Goal: Task Accomplishment & Management: Manage account settings

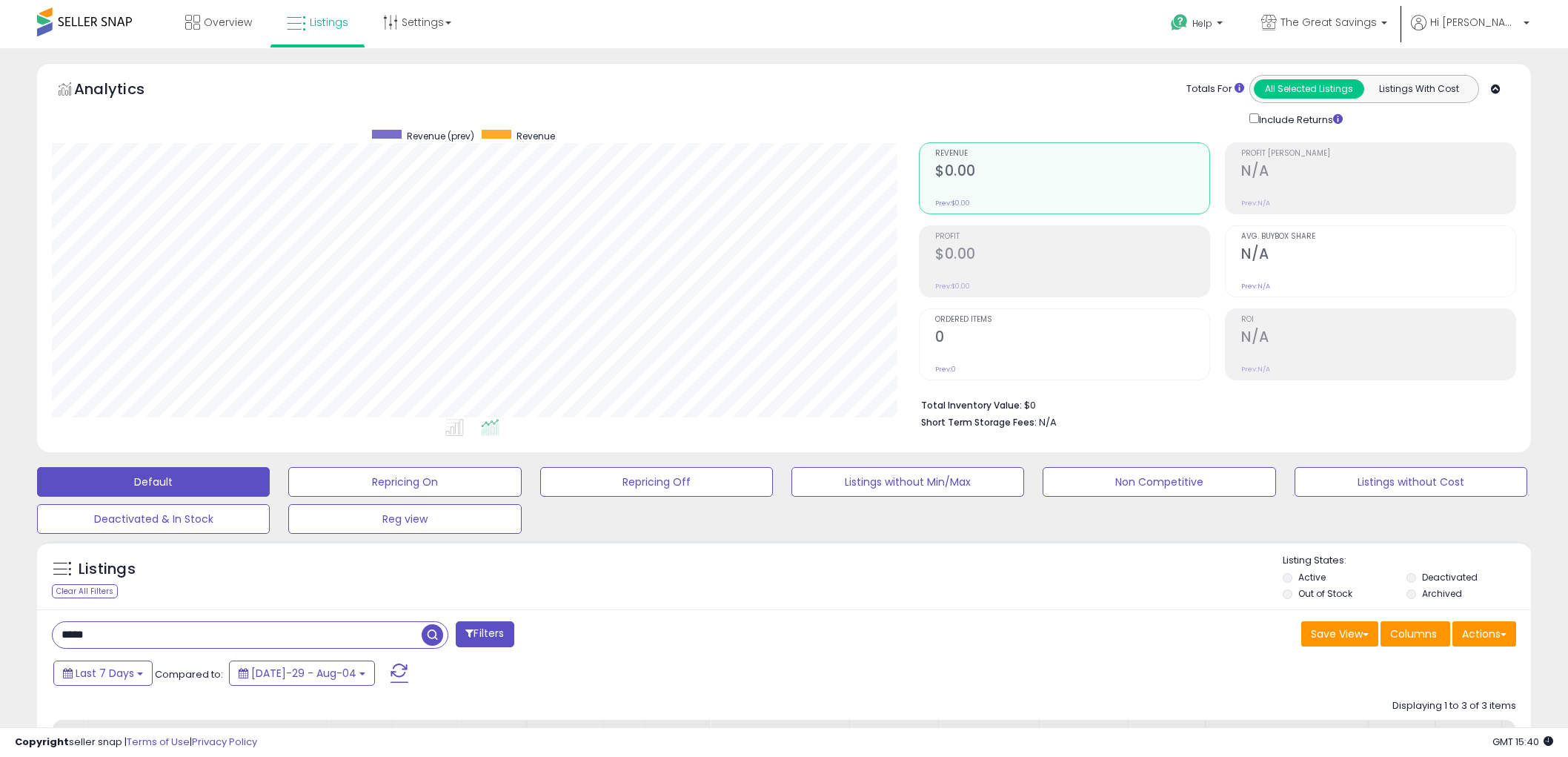
select select "**"
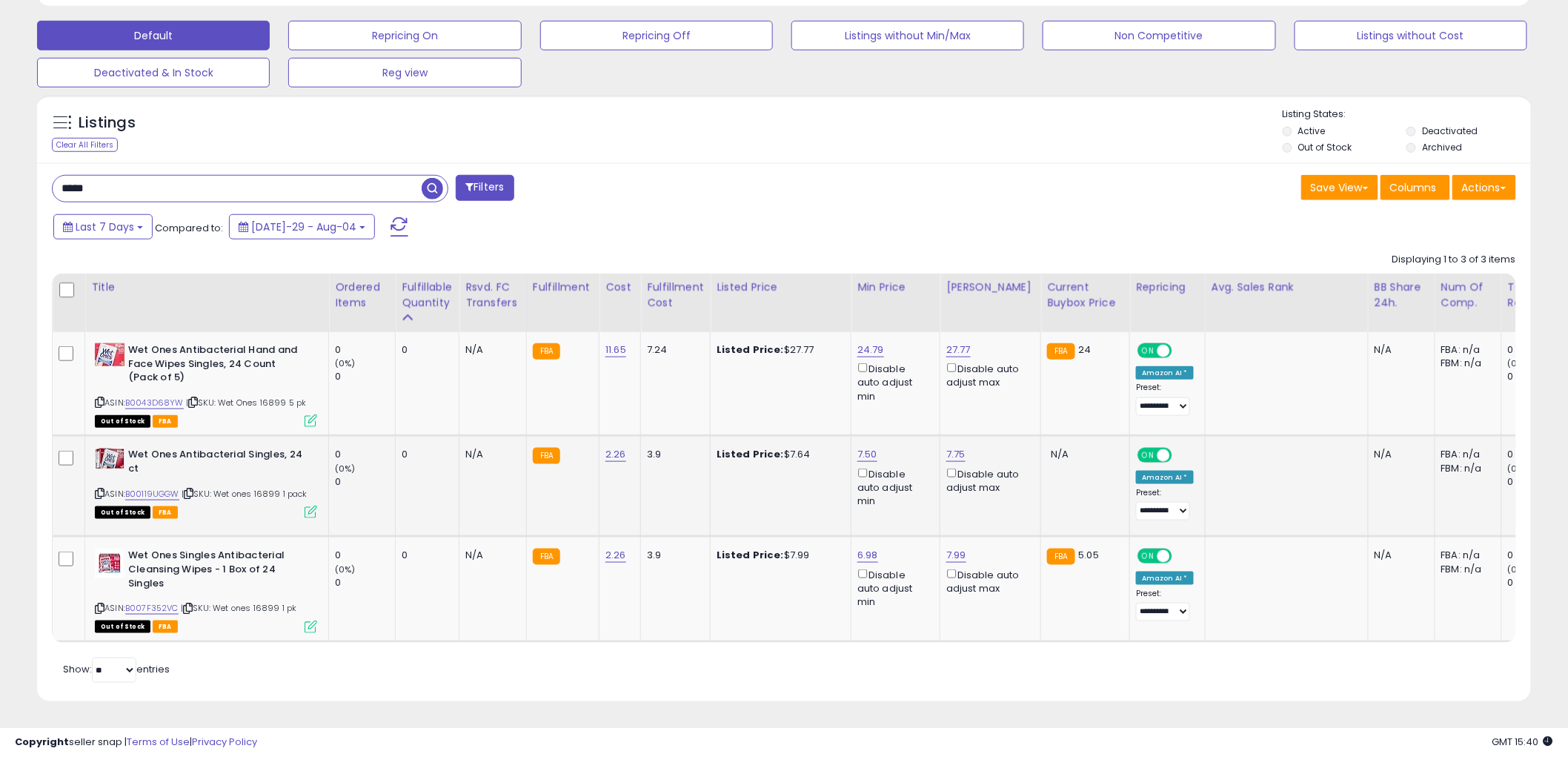
scroll to position [304, 868]
click at [235, 182] on input "*****" at bounding box center [237, 188] width 369 height 26
click at [434, 178] on span "button" at bounding box center [433, 189] width 22 height 22
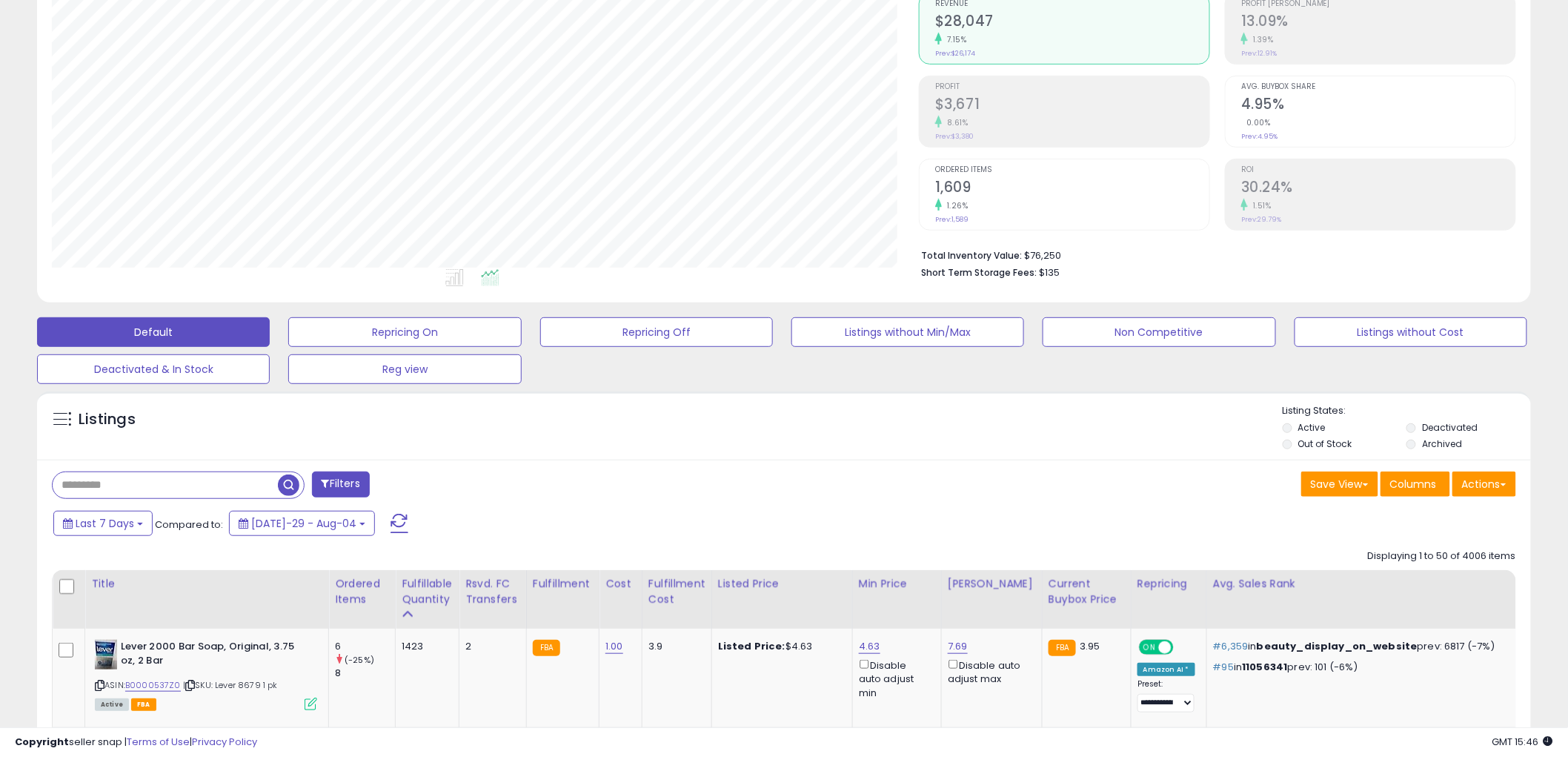
click at [219, 491] on input "text" at bounding box center [165, 485] width 226 height 26
click at [432, 480] on span "button" at bounding box center [433, 485] width 22 height 22
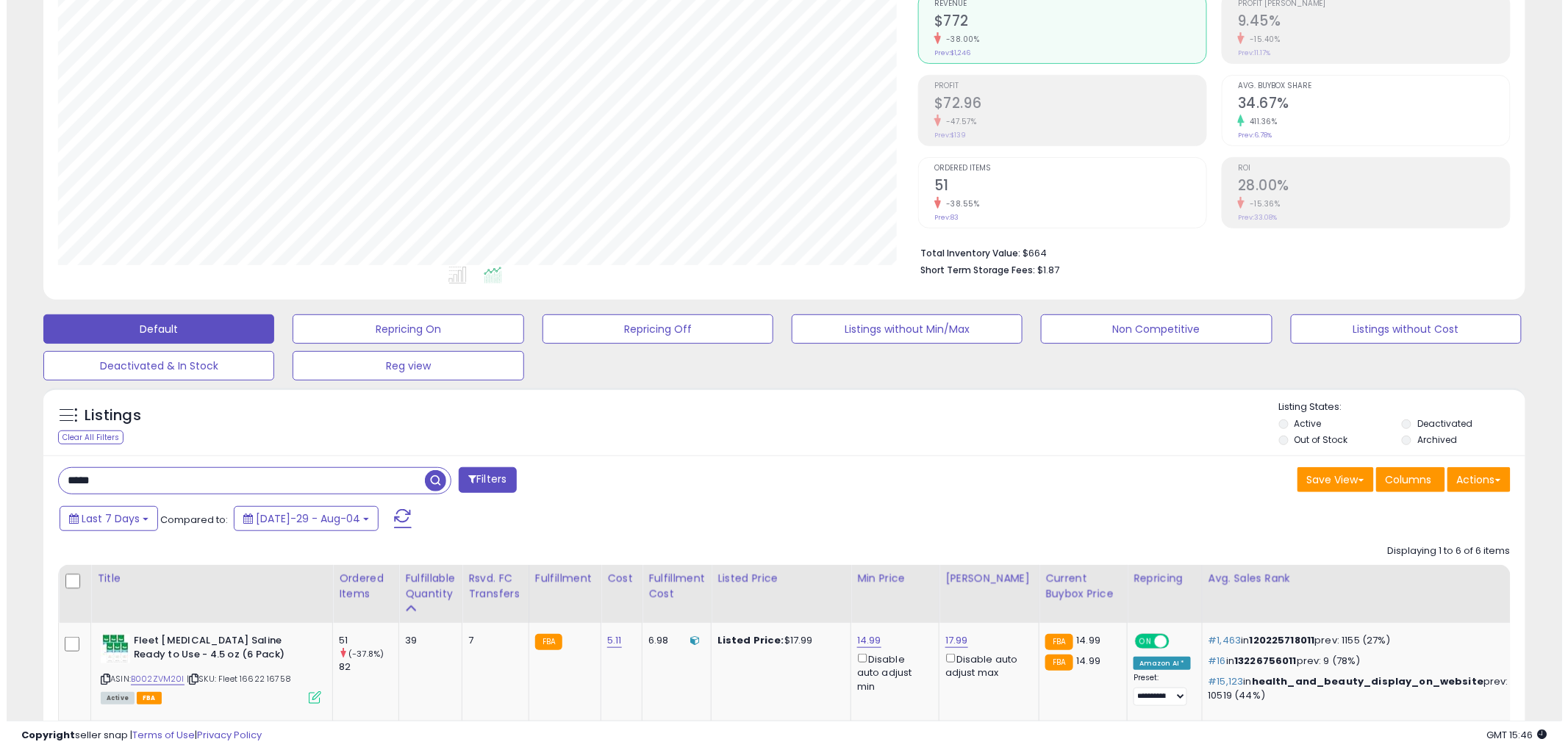
scroll to position [393, 0]
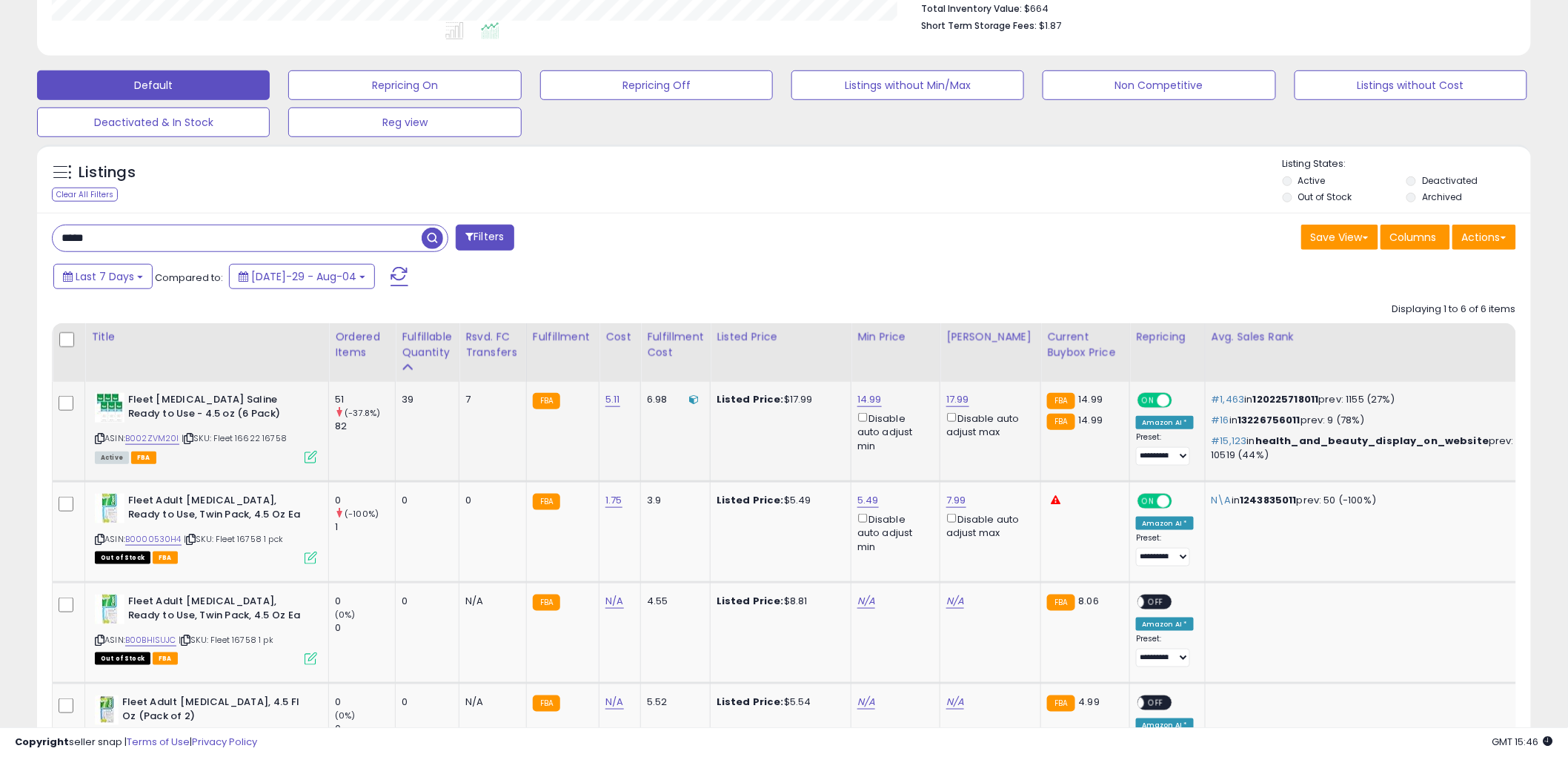
click at [308, 457] on icon at bounding box center [311, 457] width 12 height 12
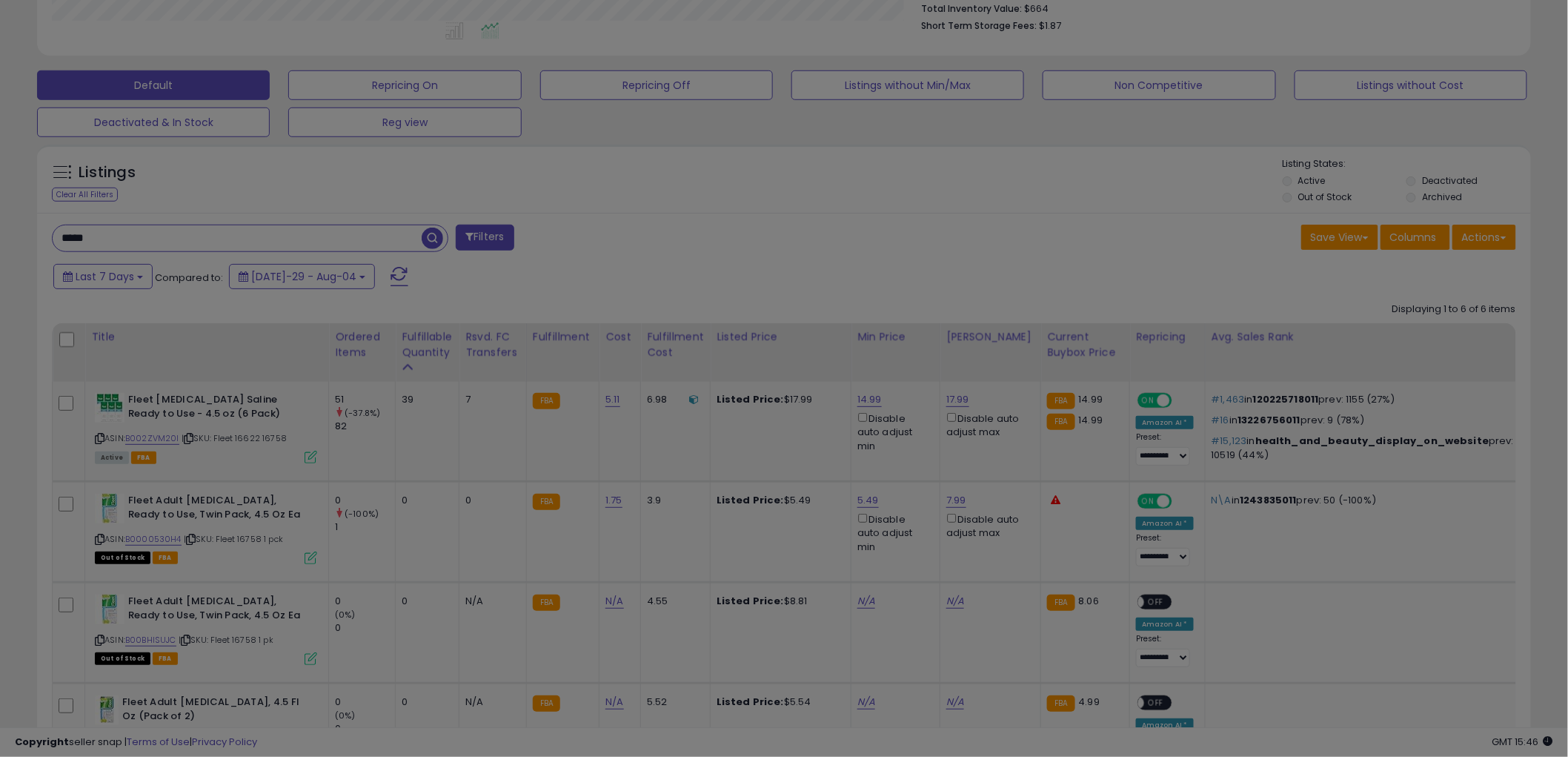
scroll to position [304, 875]
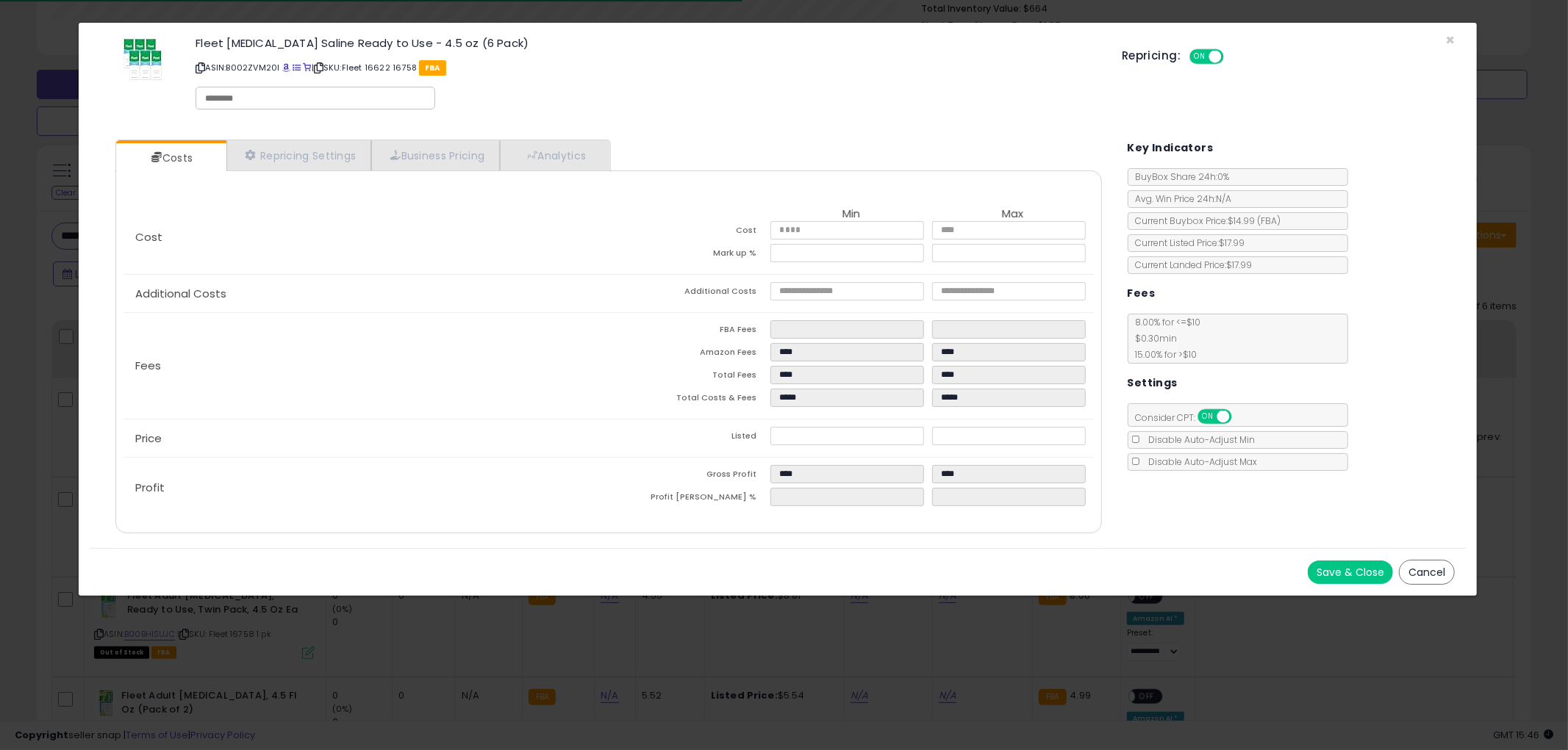
click at [1439, 567] on button "Cancel" at bounding box center [1426, 572] width 56 height 25
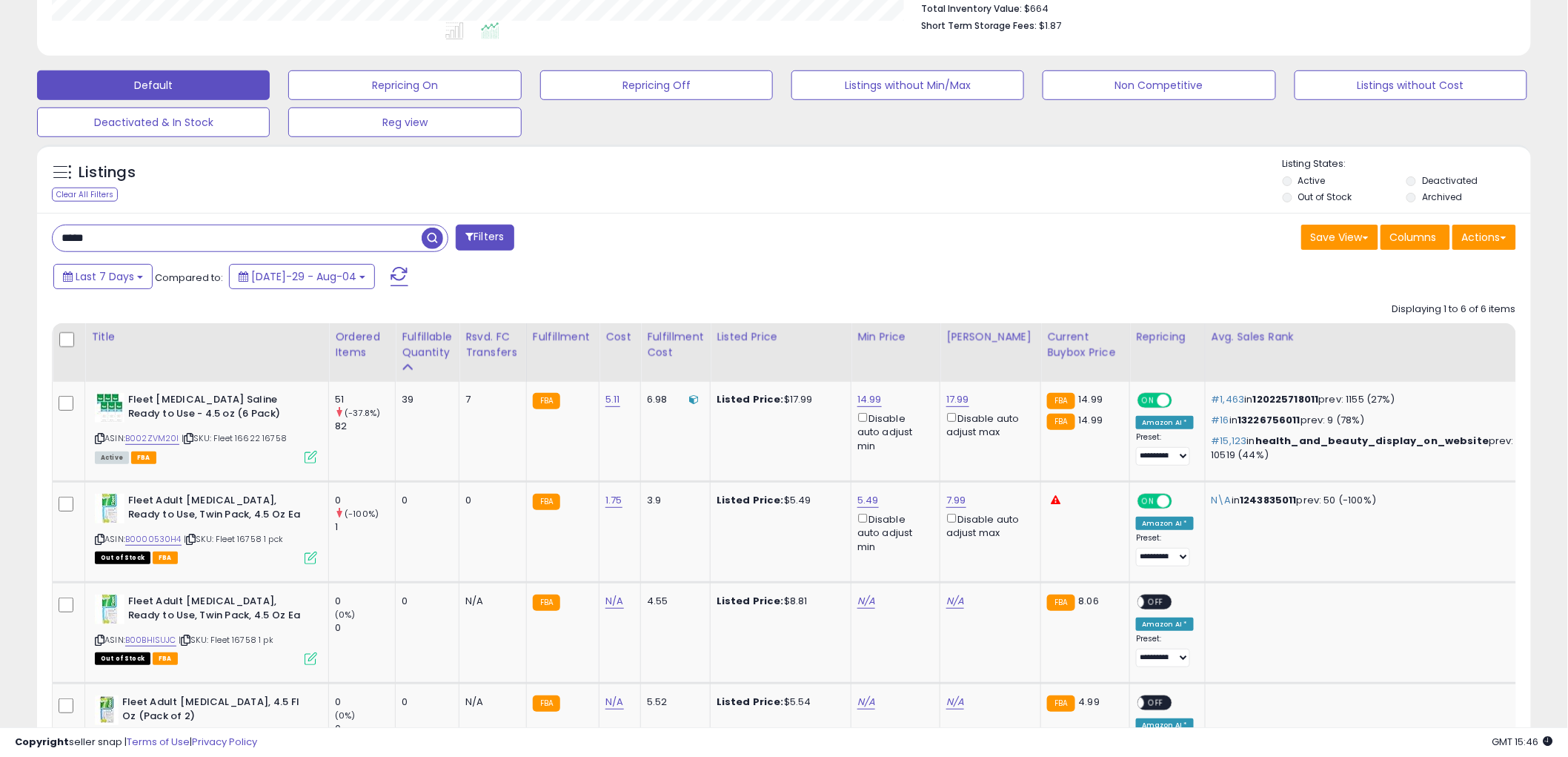
scroll to position [741221, 740333]
click at [261, 242] on input "*****" at bounding box center [237, 238] width 369 height 26
click at [431, 230] on span "button" at bounding box center [433, 238] width 22 height 22
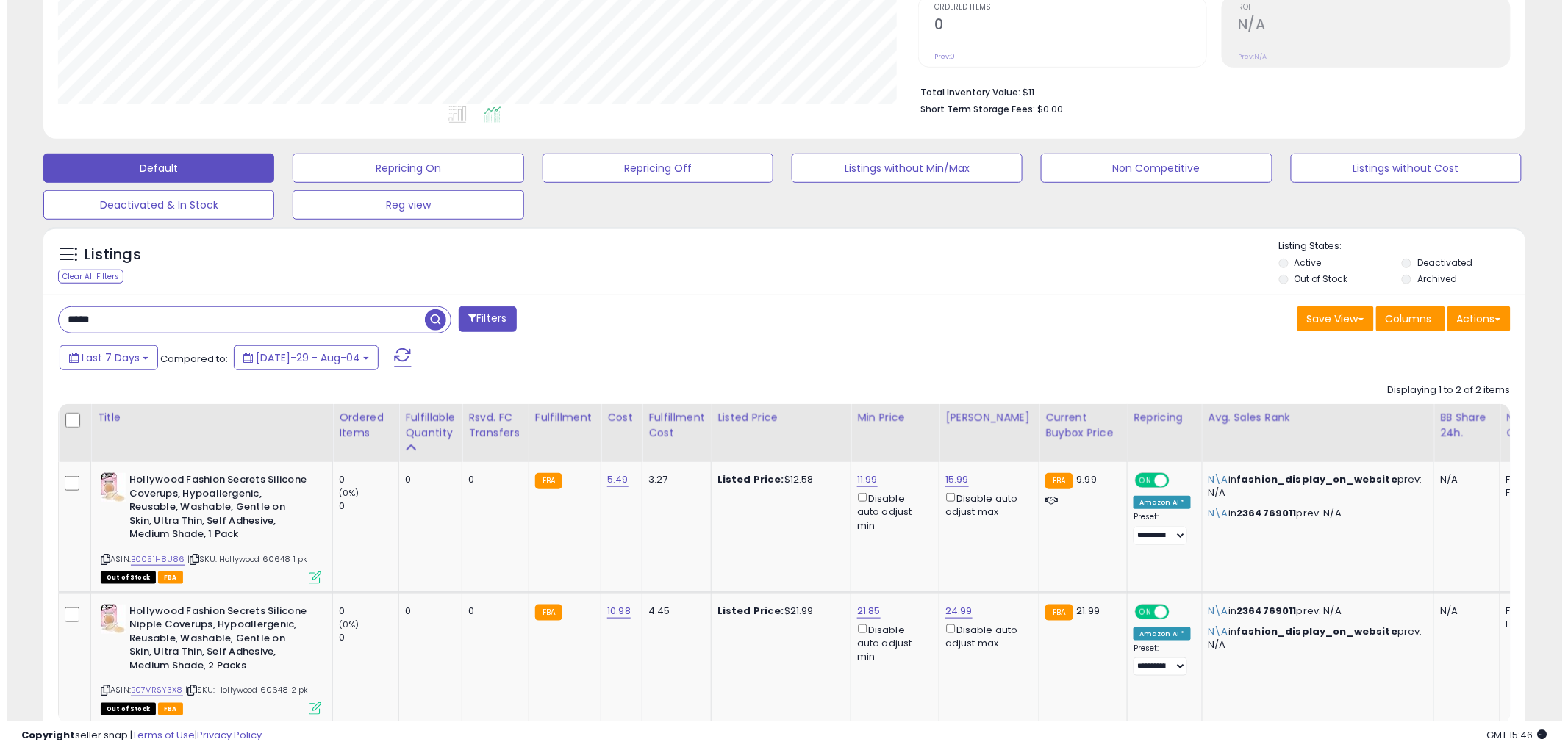
scroll to position [311, 0]
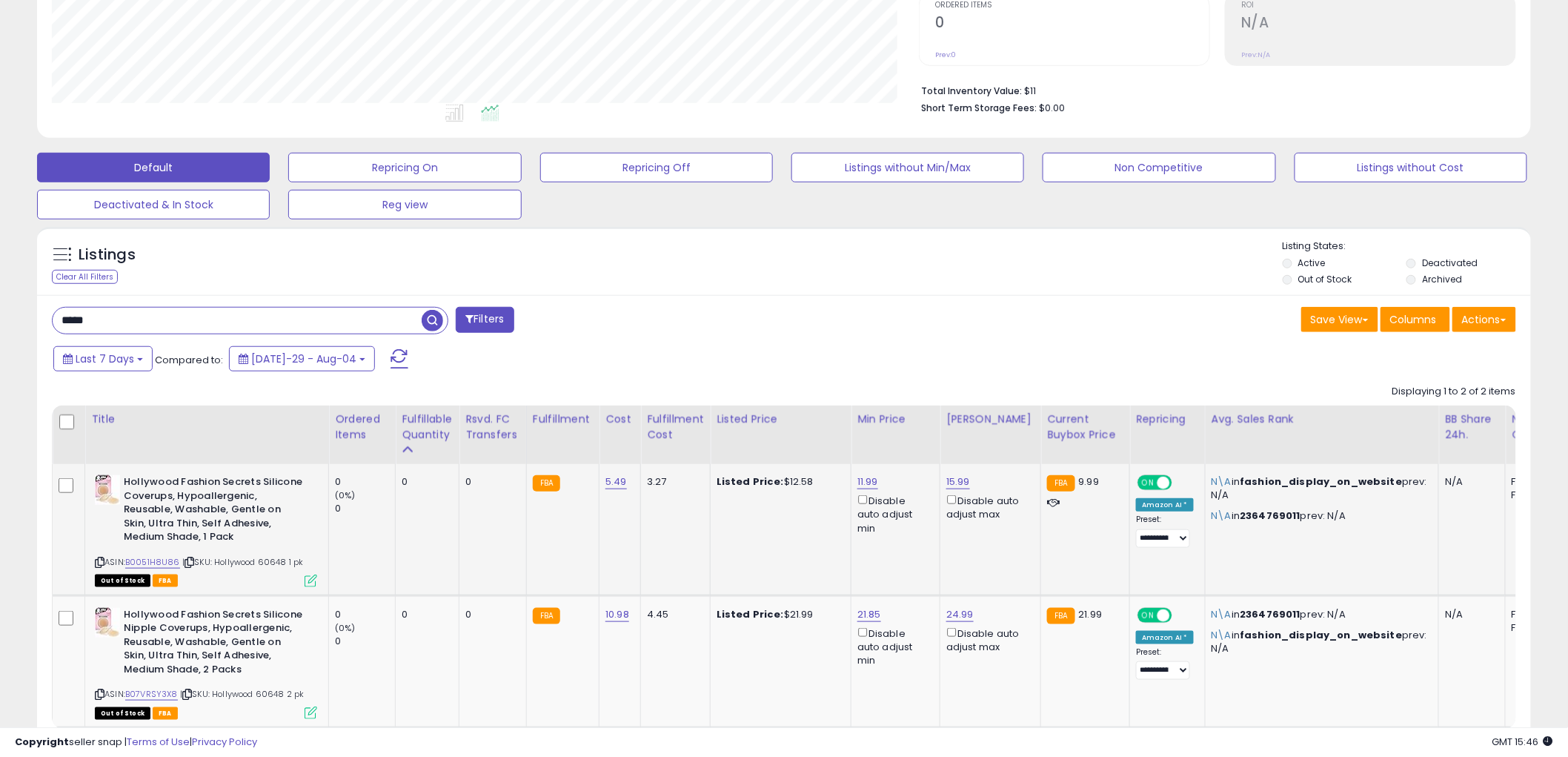
click at [310, 584] on icon at bounding box center [311, 581] width 12 height 12
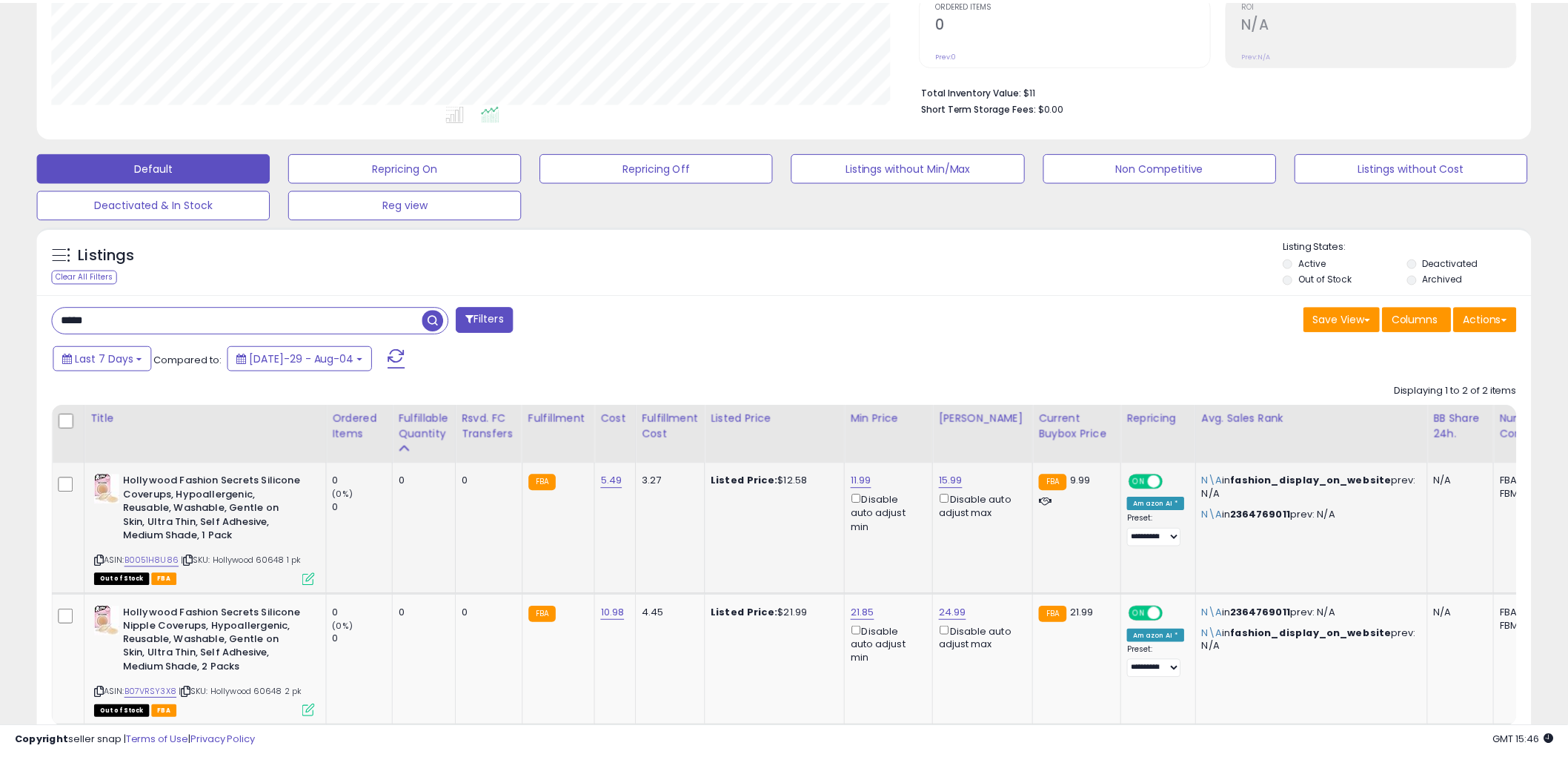
scroll to position [304, 875]
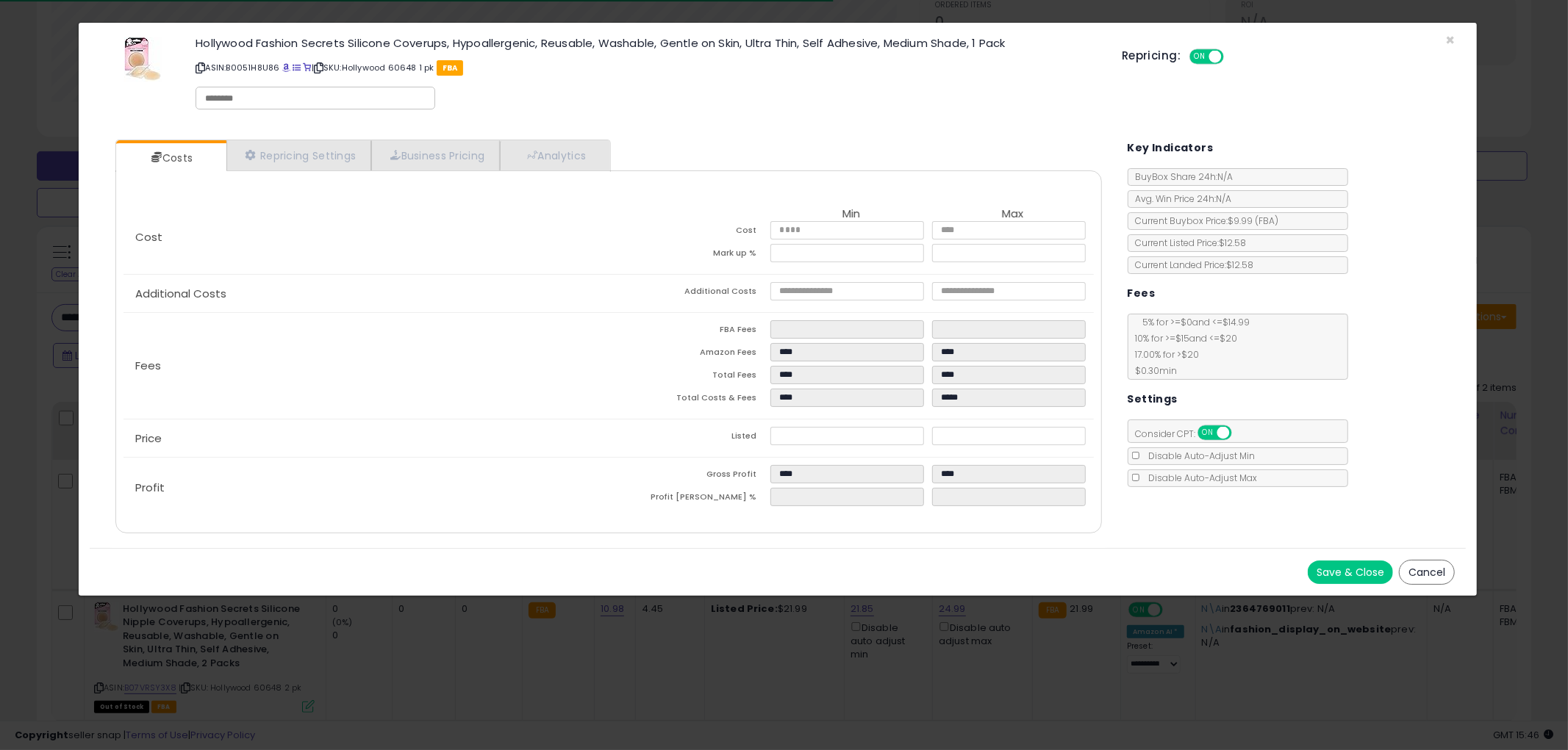
click at [1408, 568] on button "Cancel" at bounding box center [1426, 572] width 56 height 25
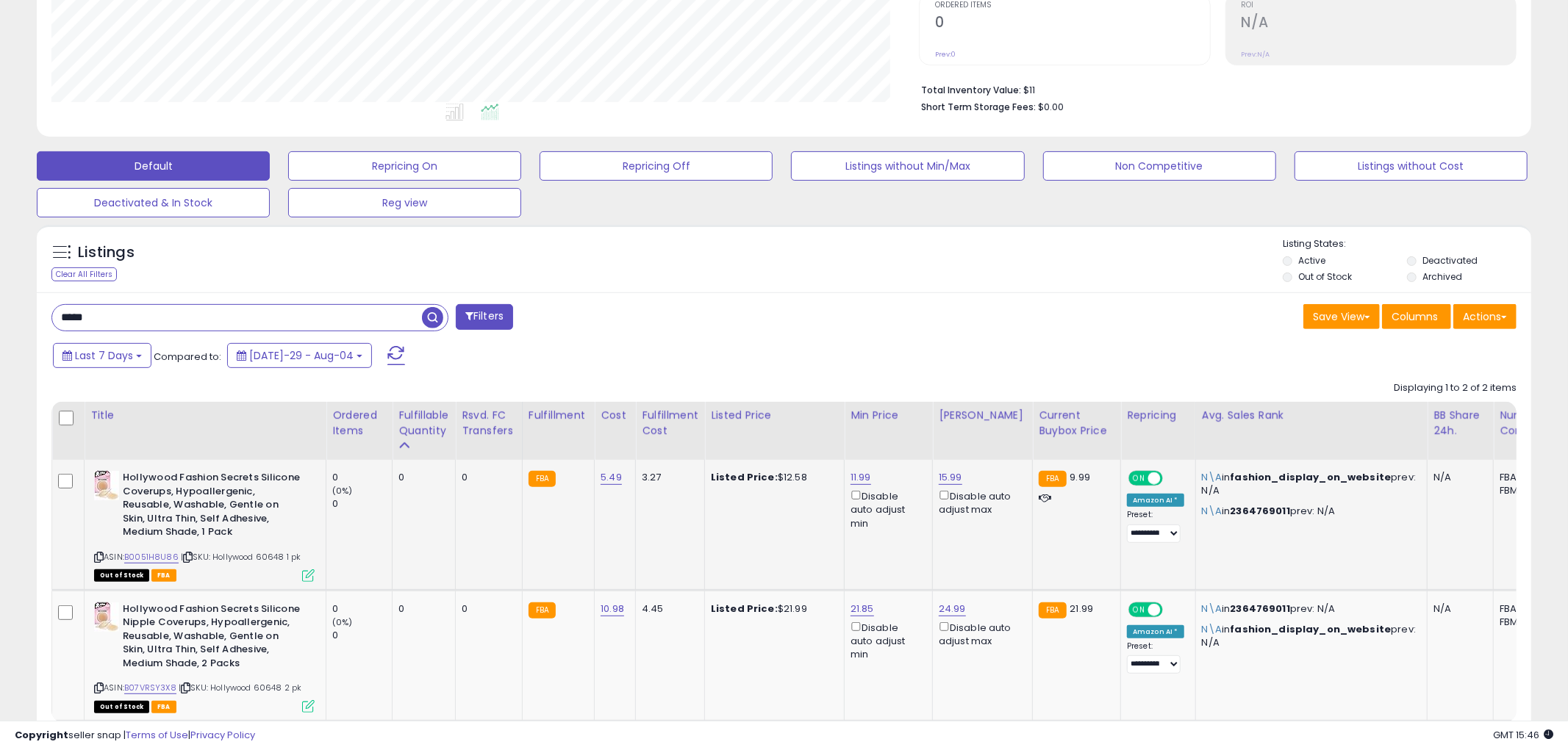
scroll to position [734367, 734117]
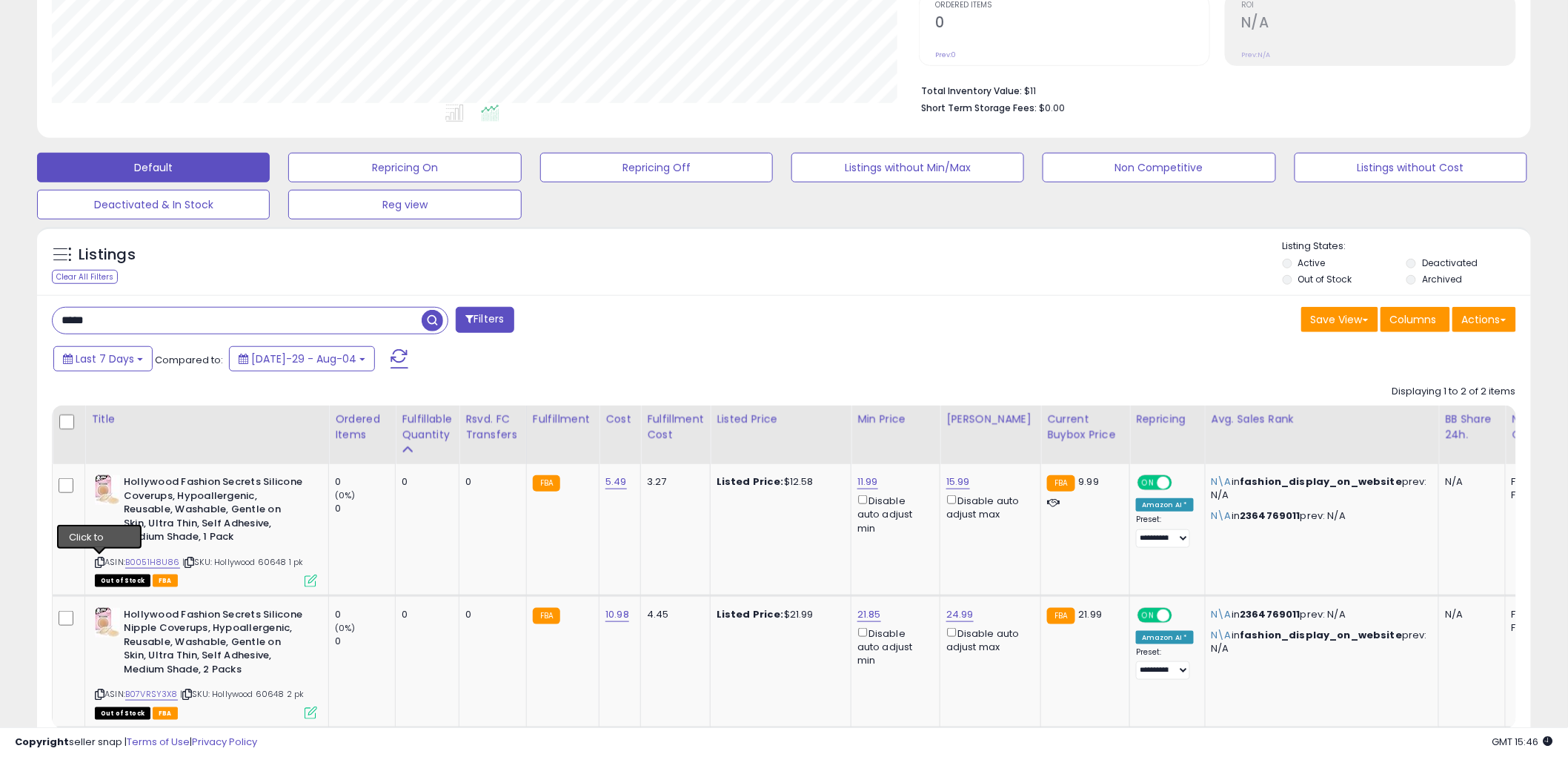
drag, startPoint x: 98, startPoint y: 560, endPoint x: 22, endPoint y: 483, distance: 108.2
click at [99, 559] on icon at bounding box center [99, 562] width 9 height 8
click at [310, 579] on icon at bounding box center [311, 581] width 12 height 12
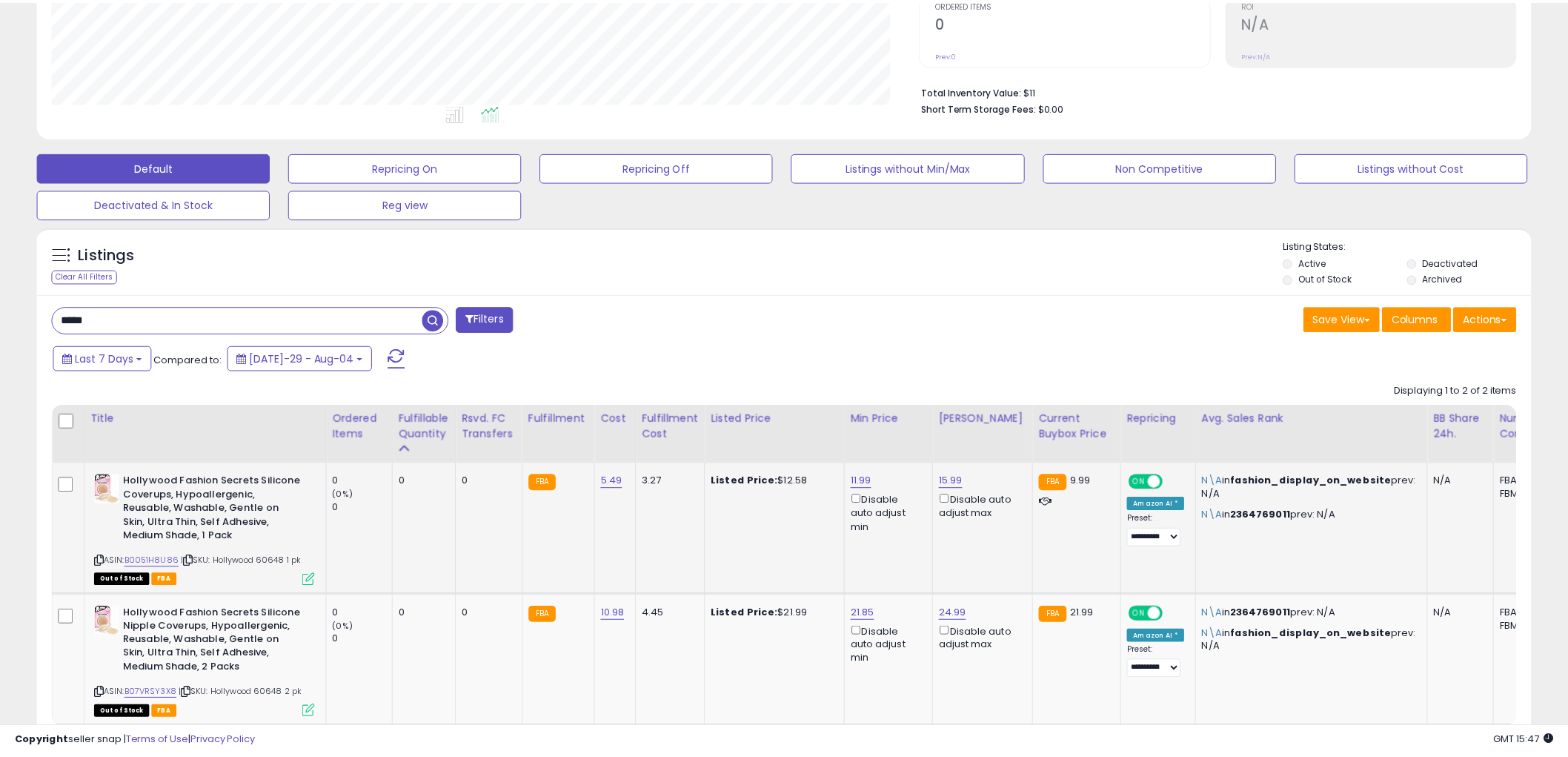
scroll to position [304, 875]
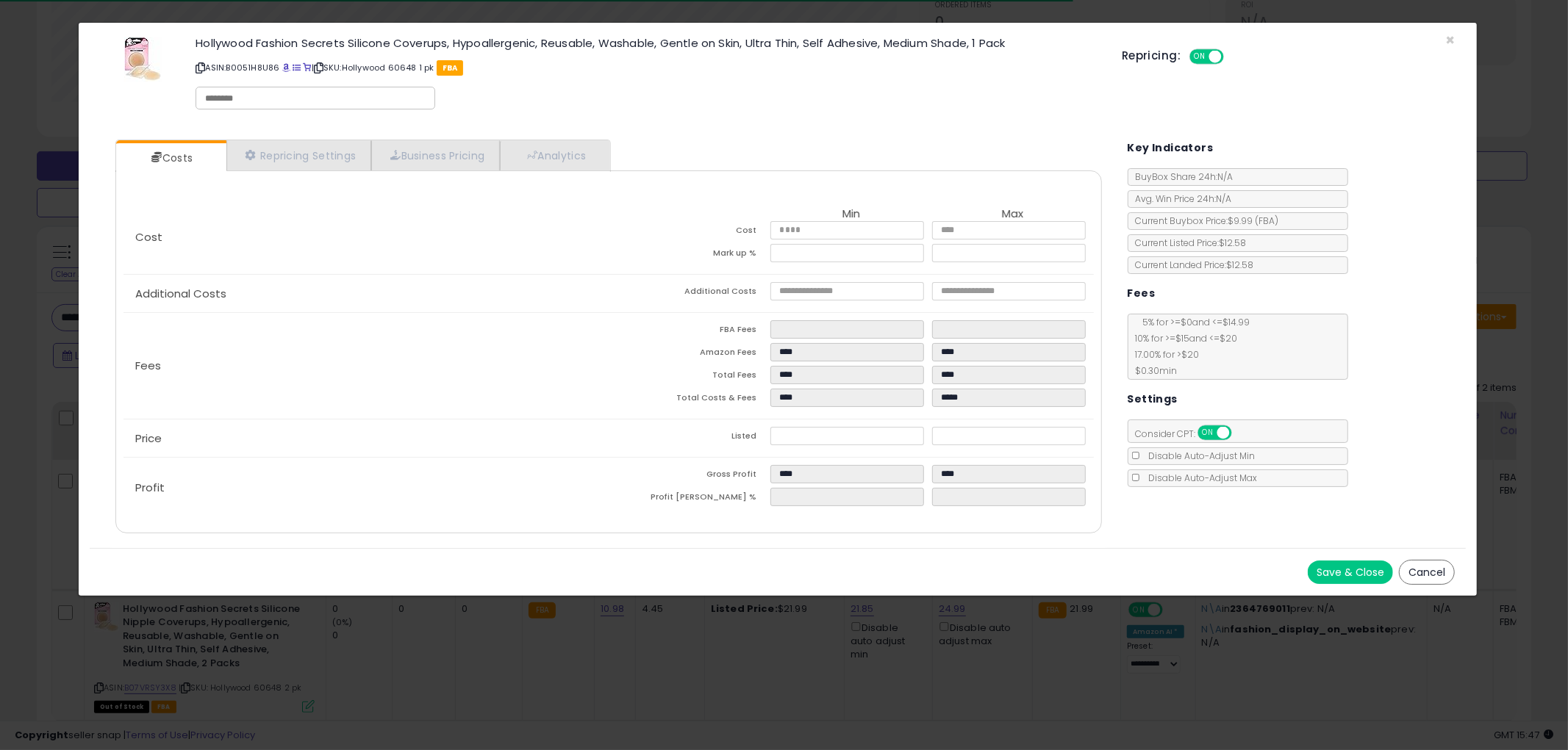
click at [1425, 567] on button "Cancel" at bounding box center [1426, 572] width 56 height 25
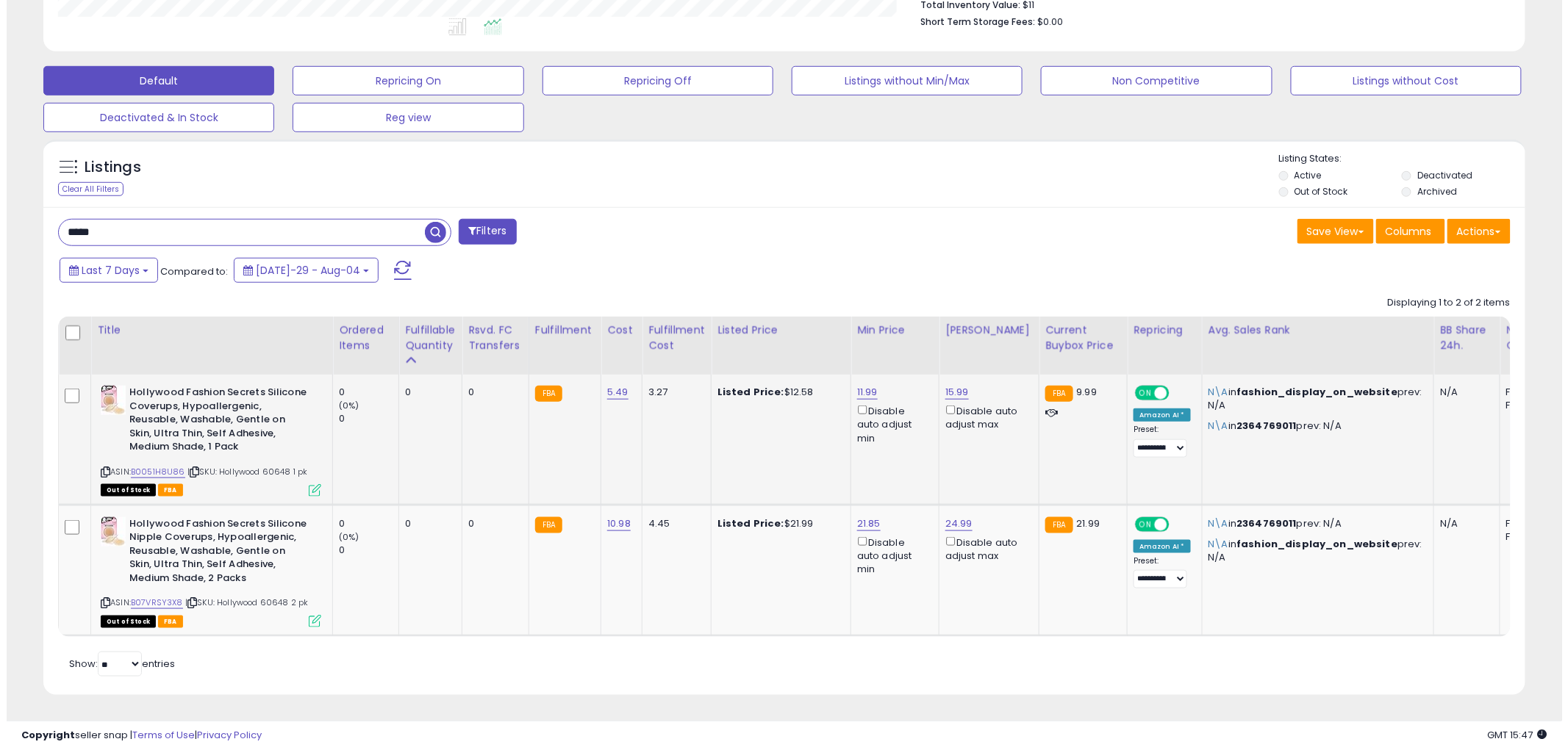
scroll to position [409, 0]
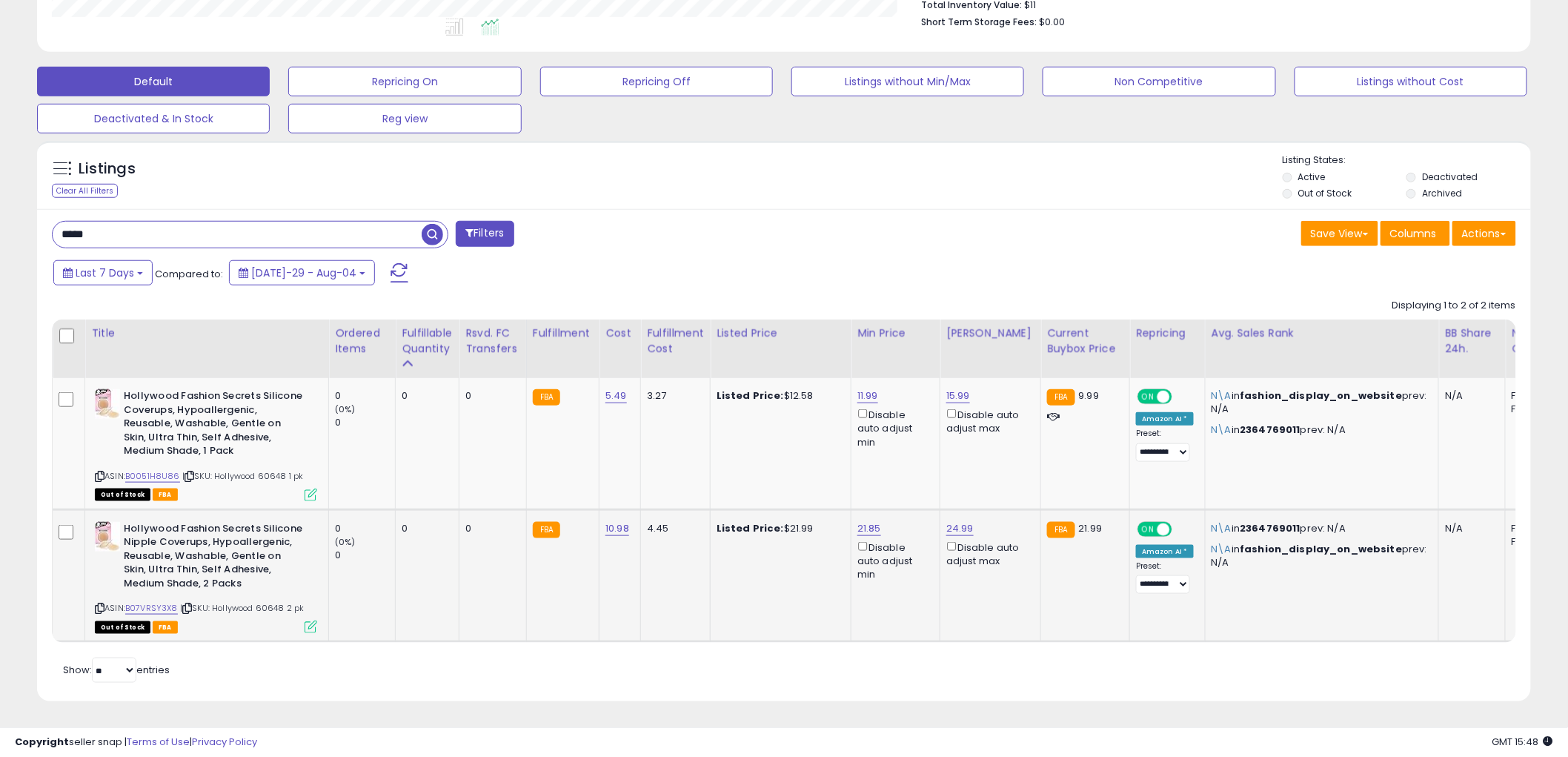
click at [308, 620] on icon at bounding box center [311, 627] width 12 height 12
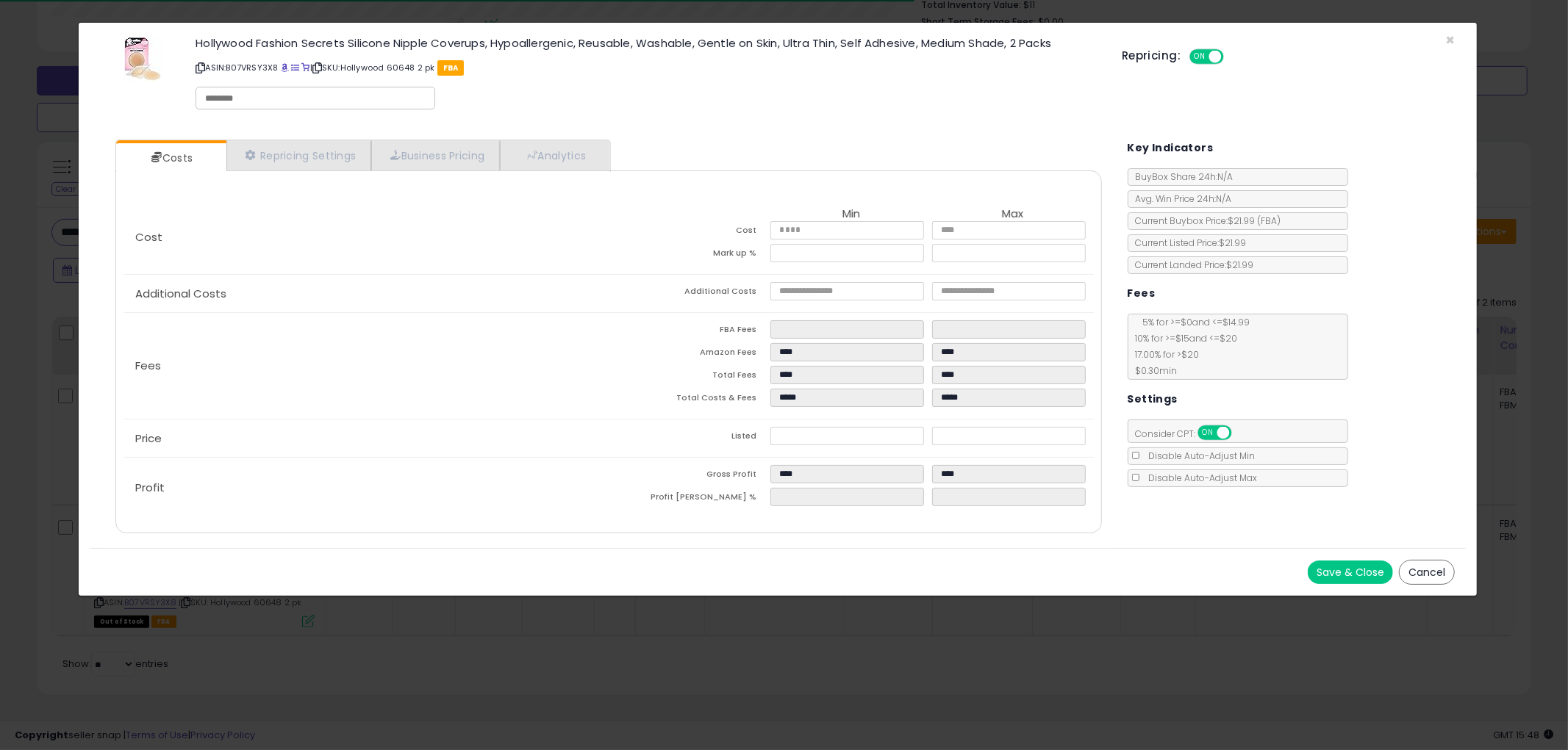
click at [1419, 567] on button "Cancel" at bounding box center [1426, 572] width 56 height 25
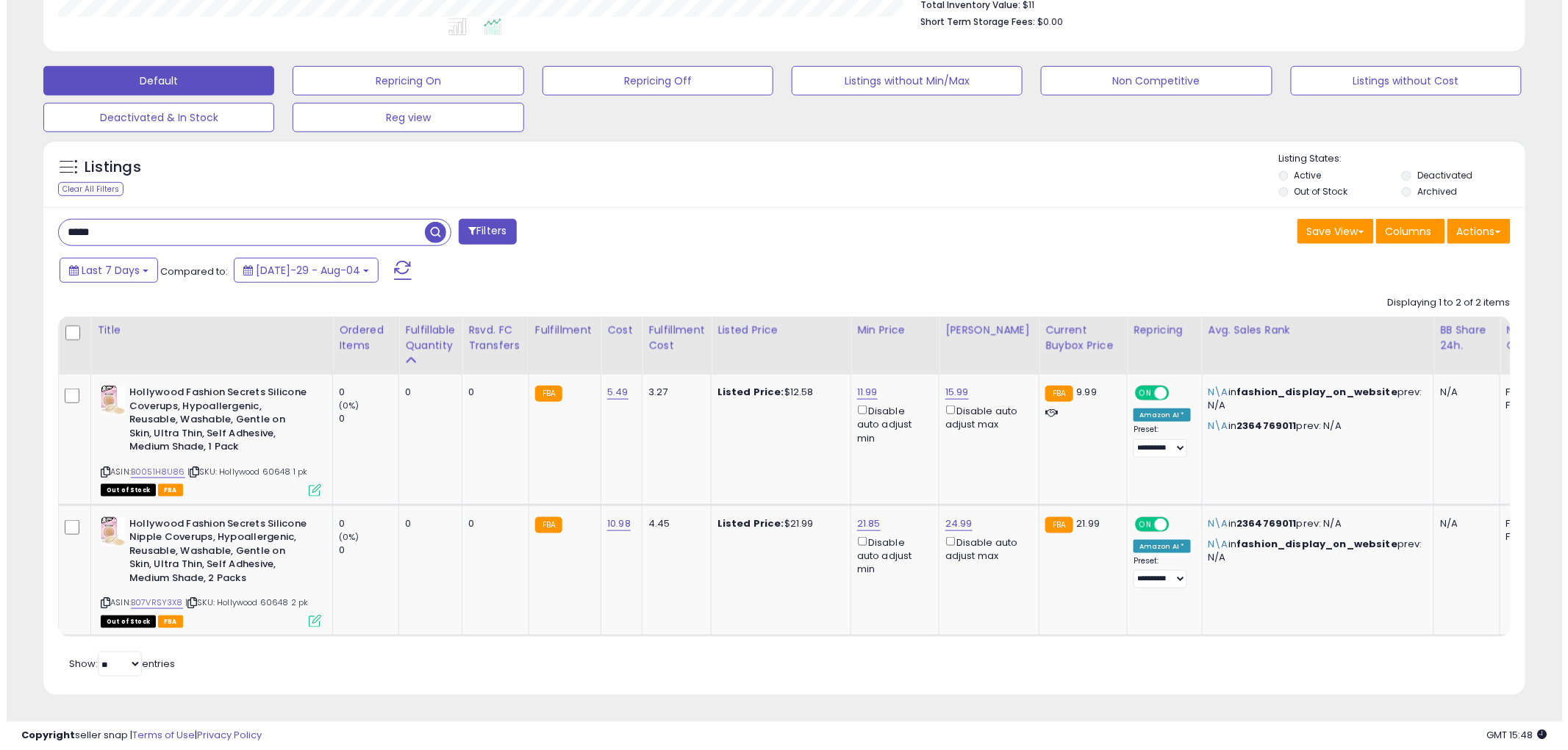
scroll to position [734367, 734117]
click at [310, 485] on icon at bounding box center [308, 491] width 12 height 12
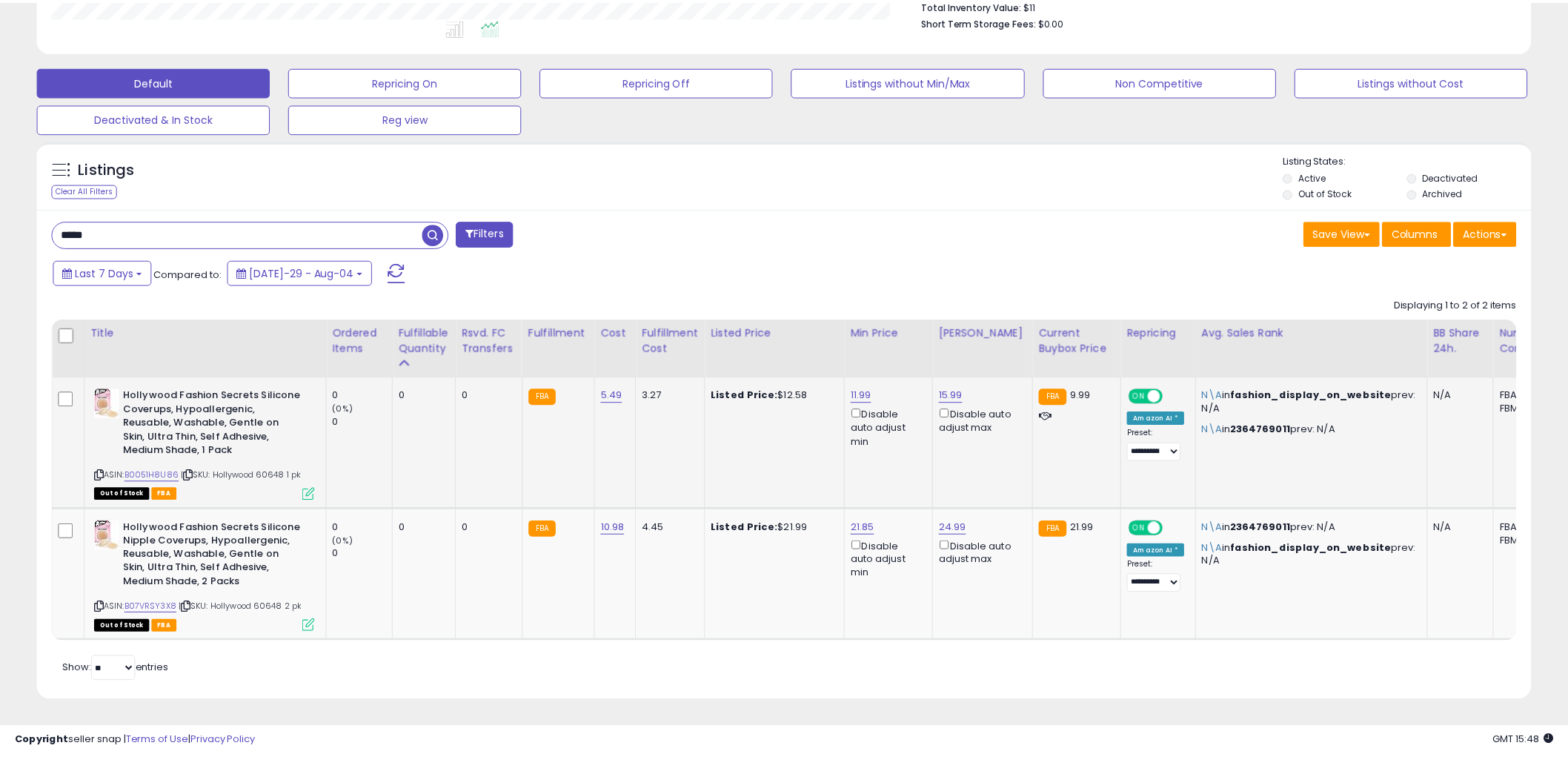
scroll to position [304, 875]
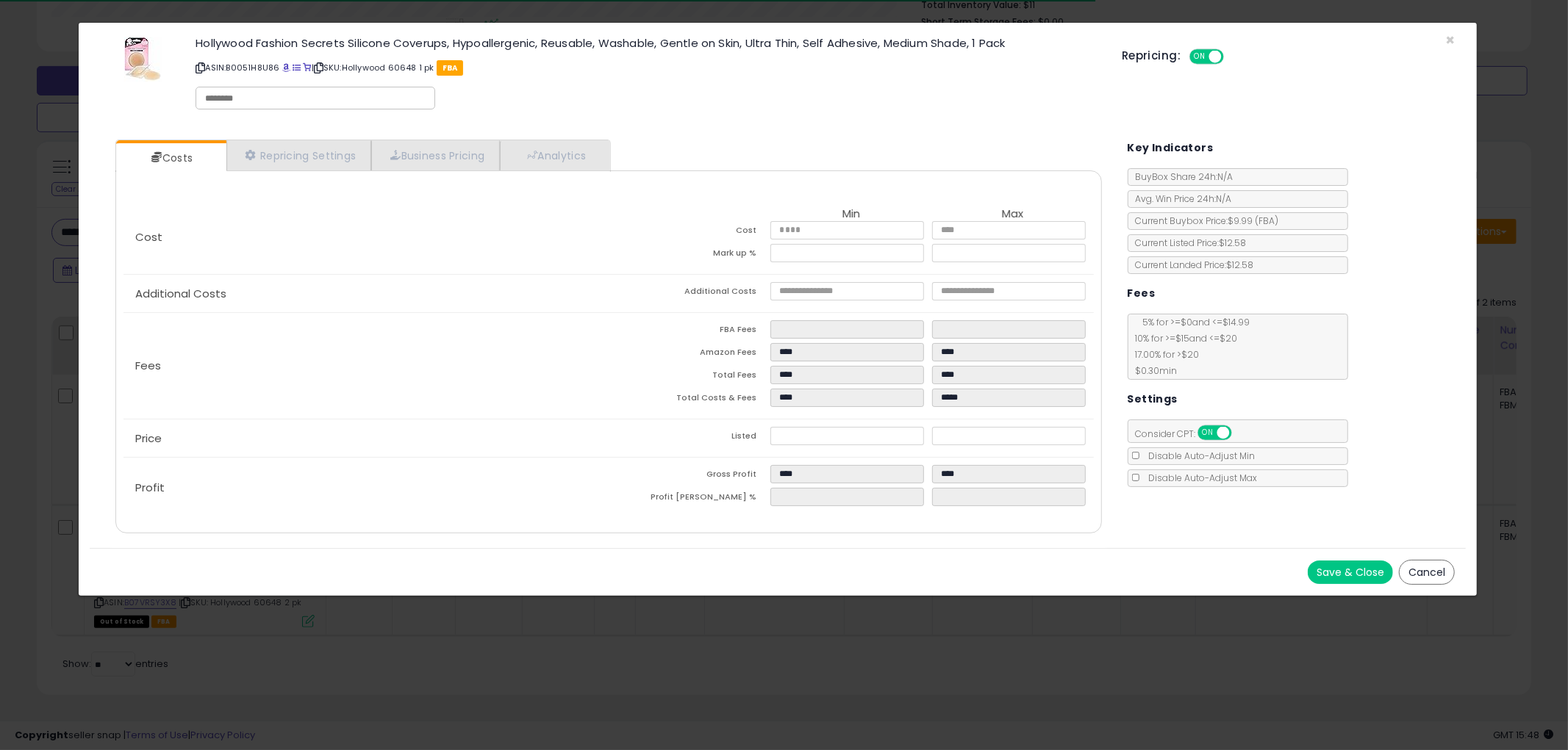
click at [1419, 566] on button "Cancel" at bounding box center [1426, 572] width 56 height 25
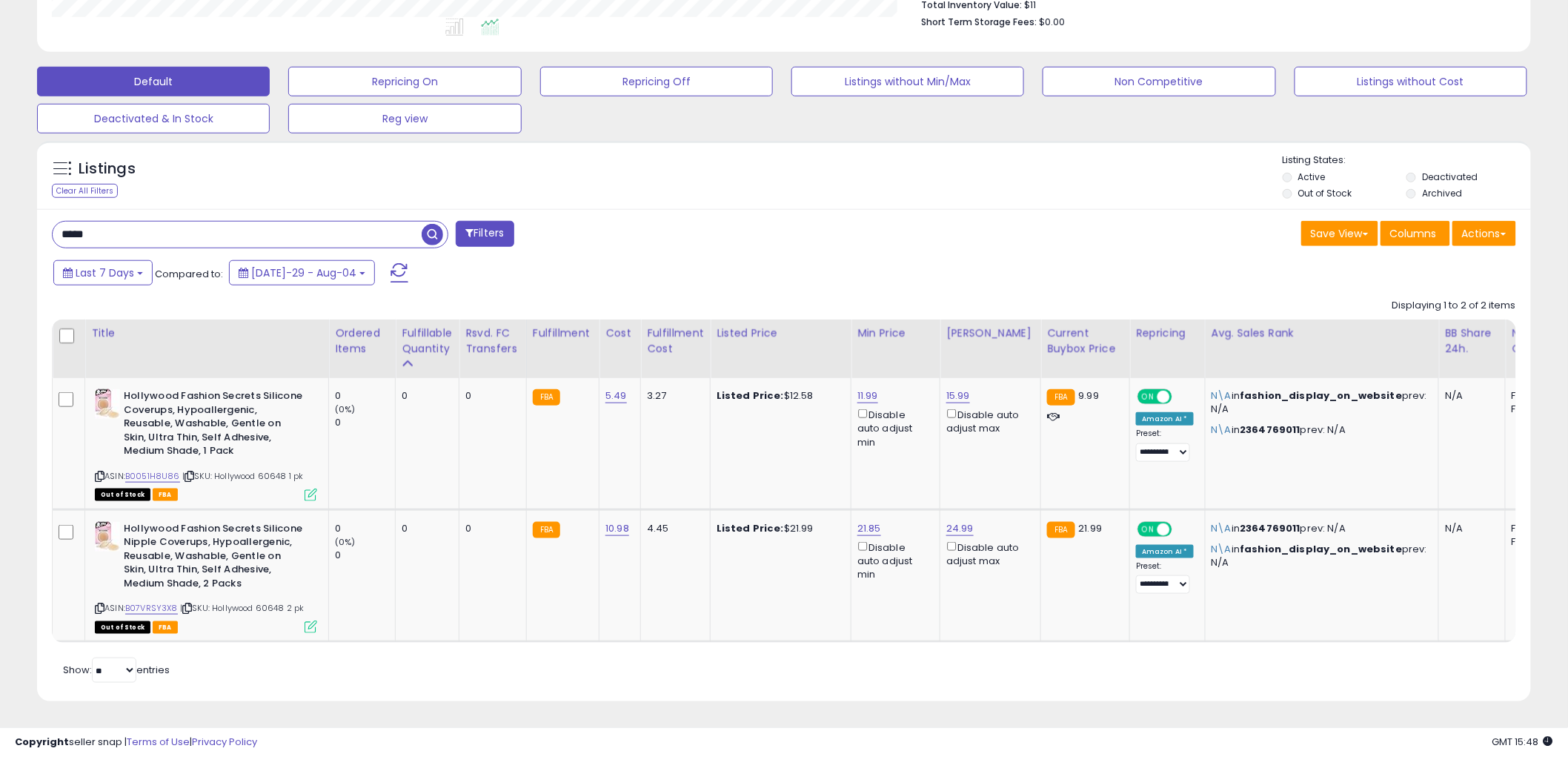
scroll to position [741221, 740333]
click at [99, 605] on icon at bounding box center [99, 609] width 9 height 8
click at [228, 223] on input "*****" at bounding box center [237, 234] width 369 height 26
type input "****"
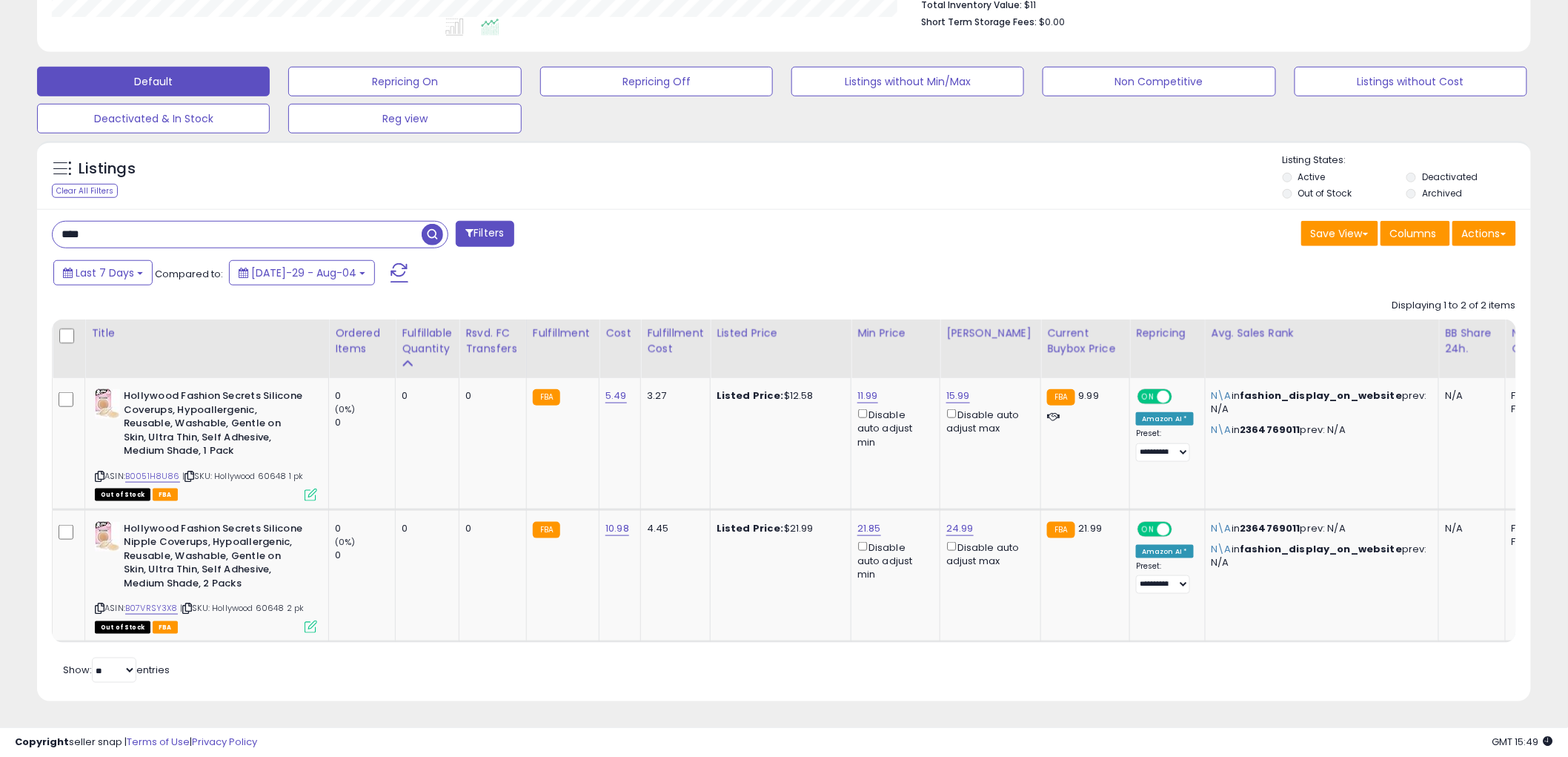
click at [430, 224] on span "button" at bounding box center [433, 235] width 22 height 22
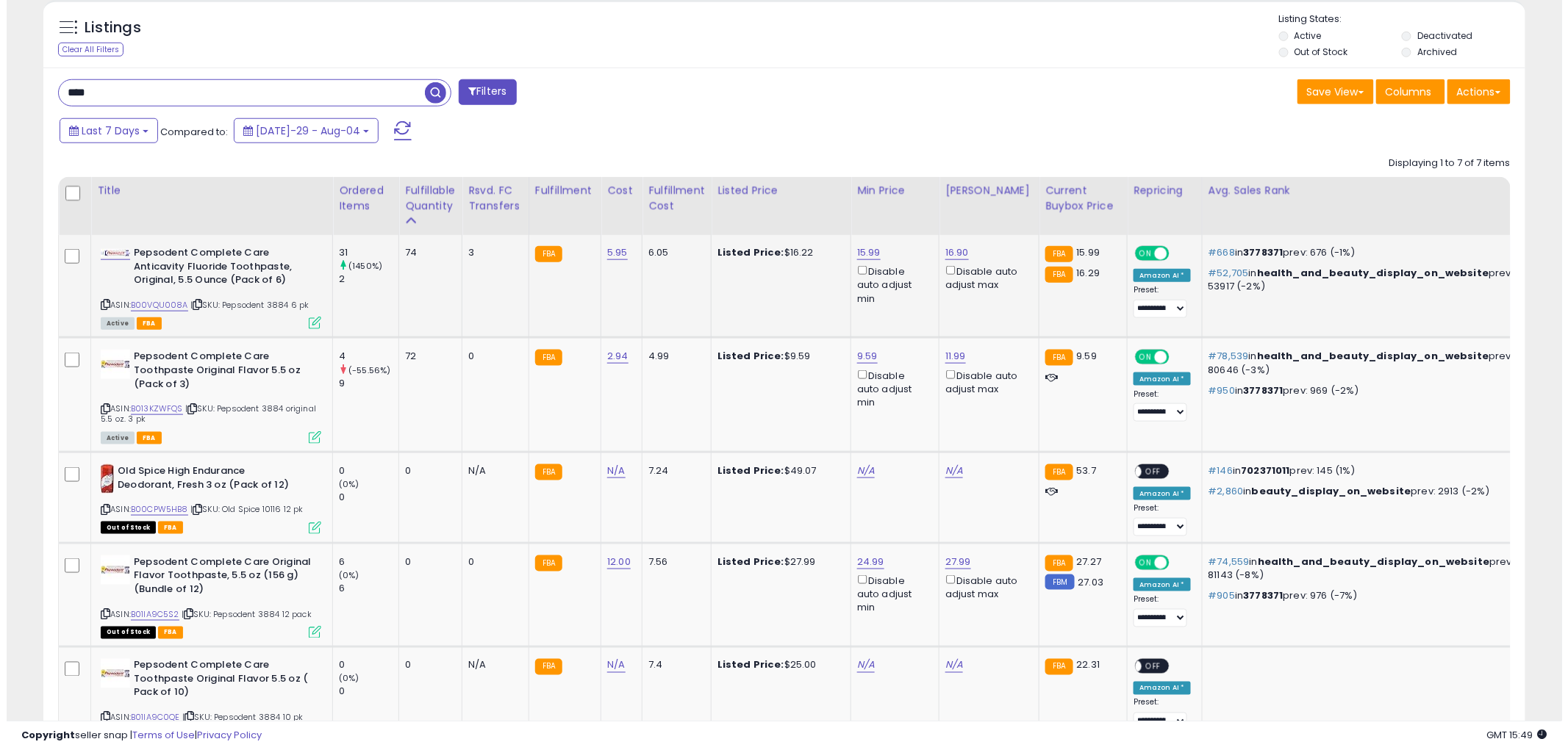
scroll to position [638, 0]
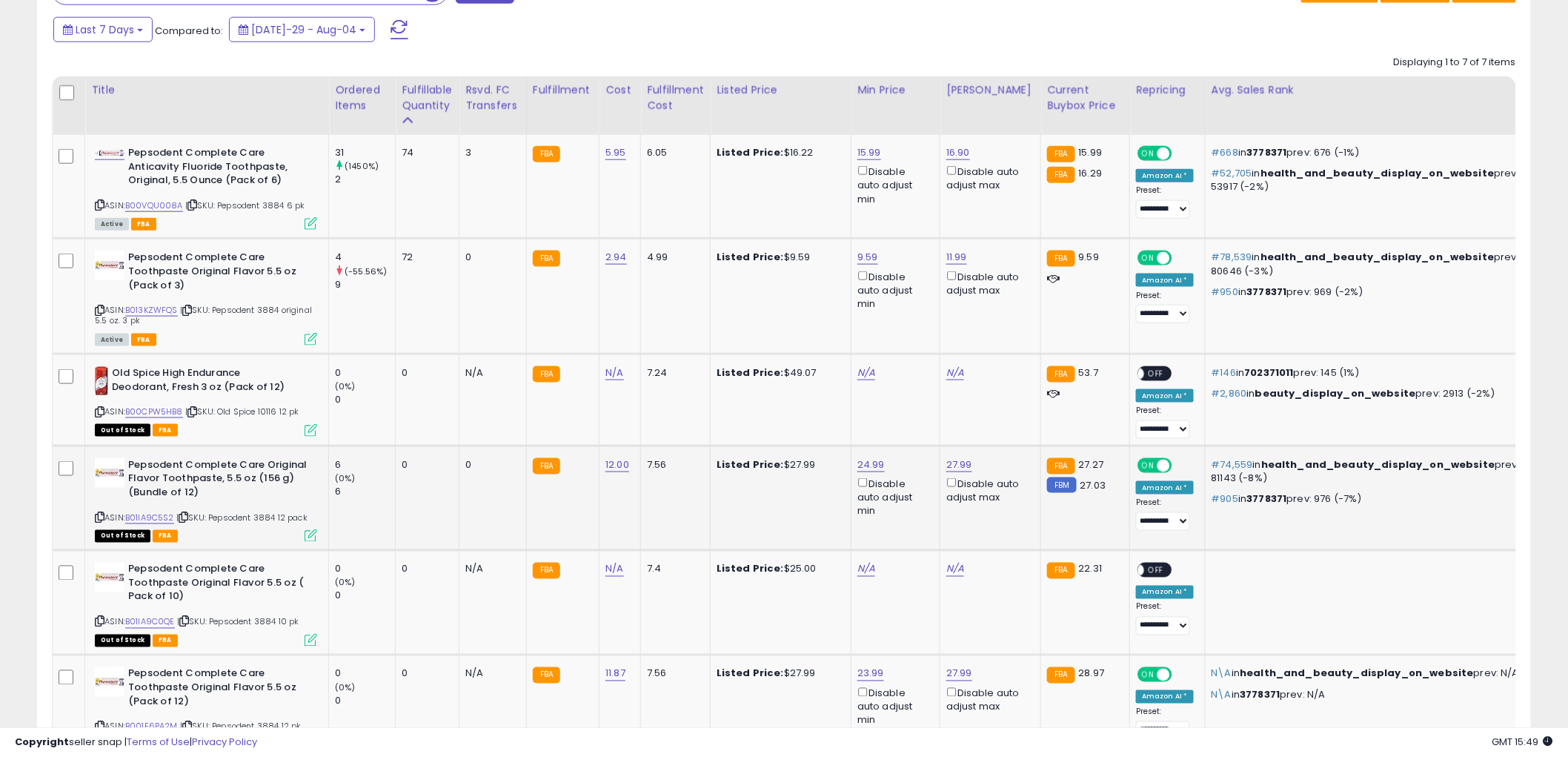
click at [310, 531] on icon at bounding box center [311, 536] width 12 height 12
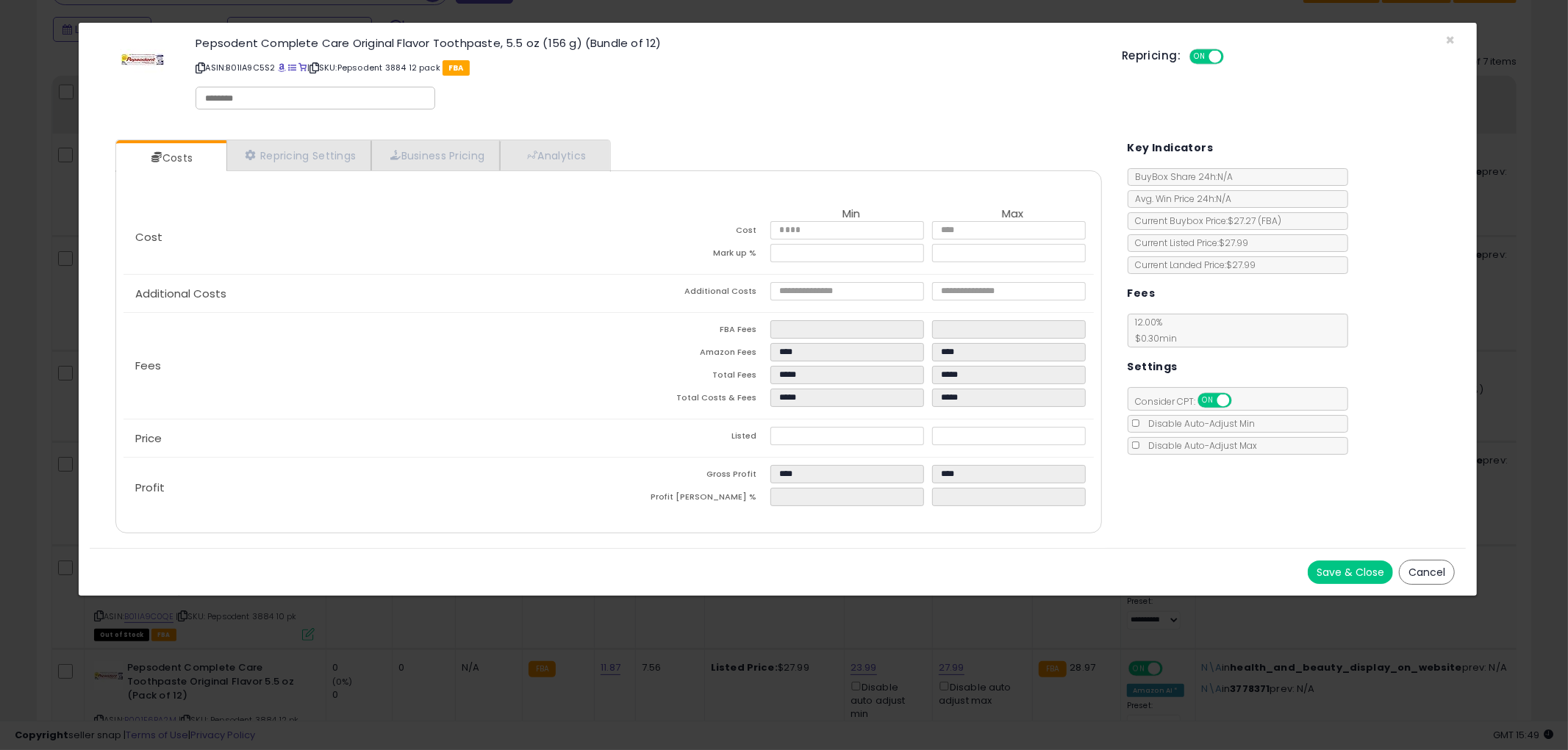
click at [1434, 575] on button "Cancel" at bounding box center [1426, 572] width 56 height 25
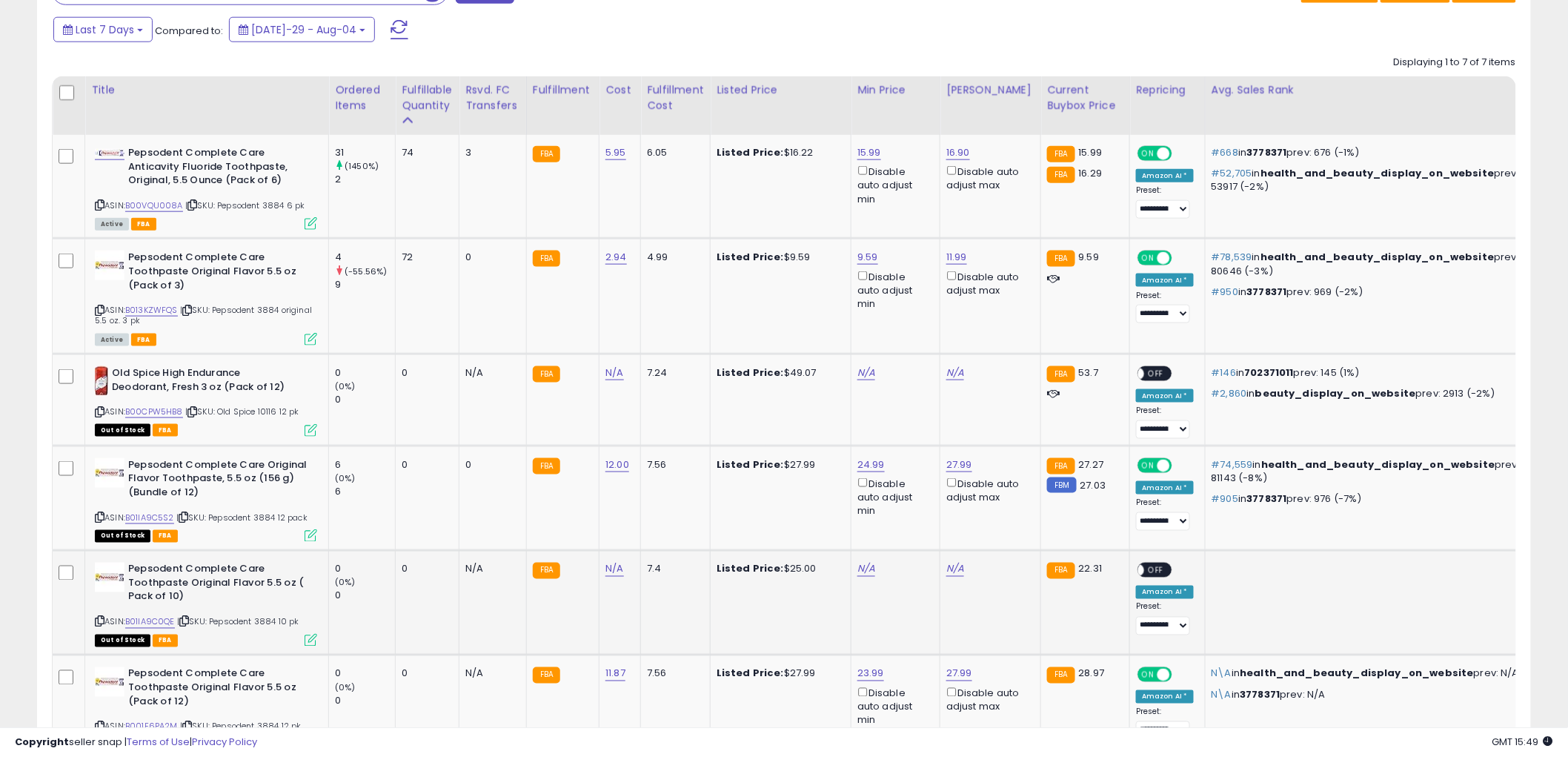
scroll to position [741221, 740333]
click at [98, 513] on icon at bounding box center [99, 517] width 9 height 8
